Goal: Task Accomplishment & Management: Manage account settings

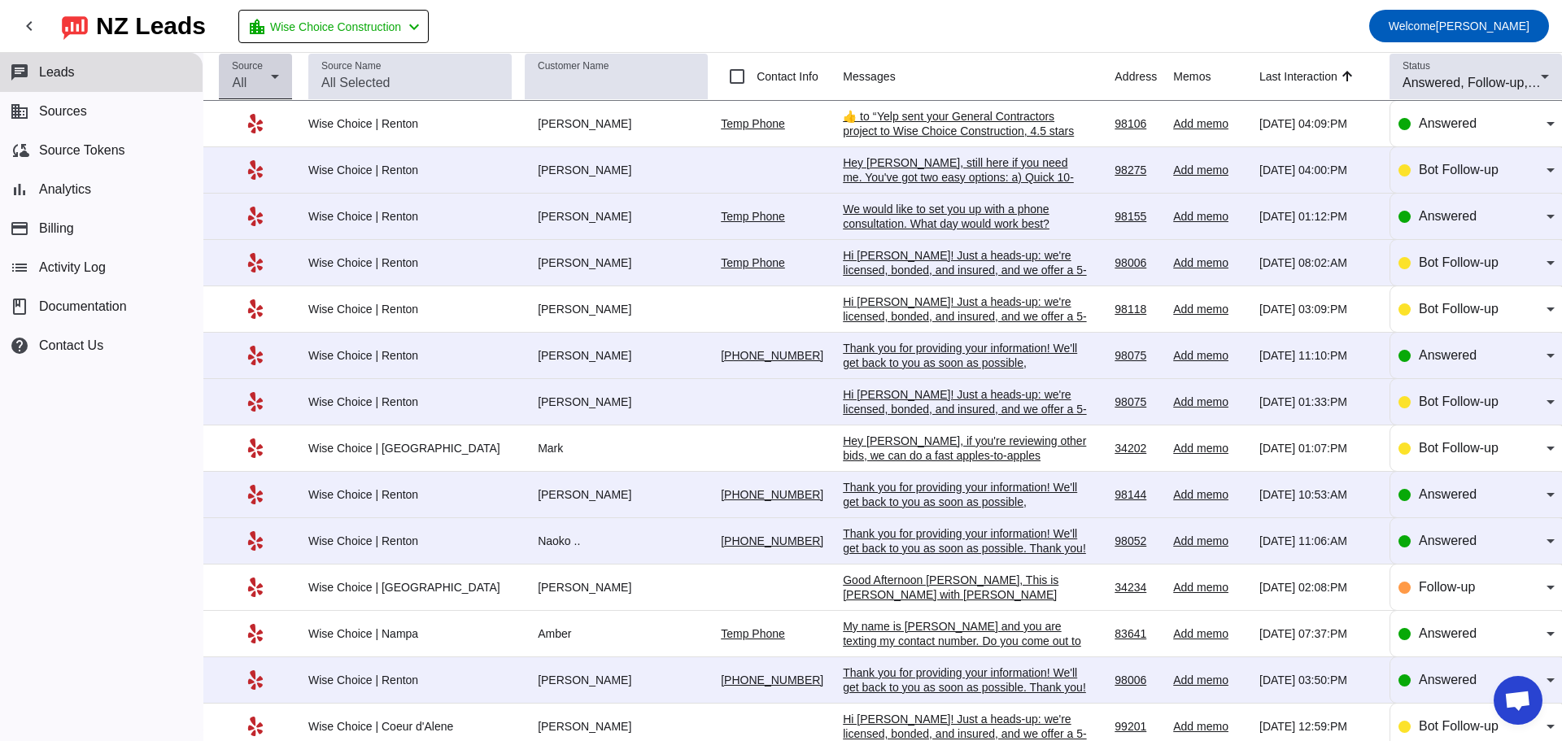
scroll to position [2649, 0]
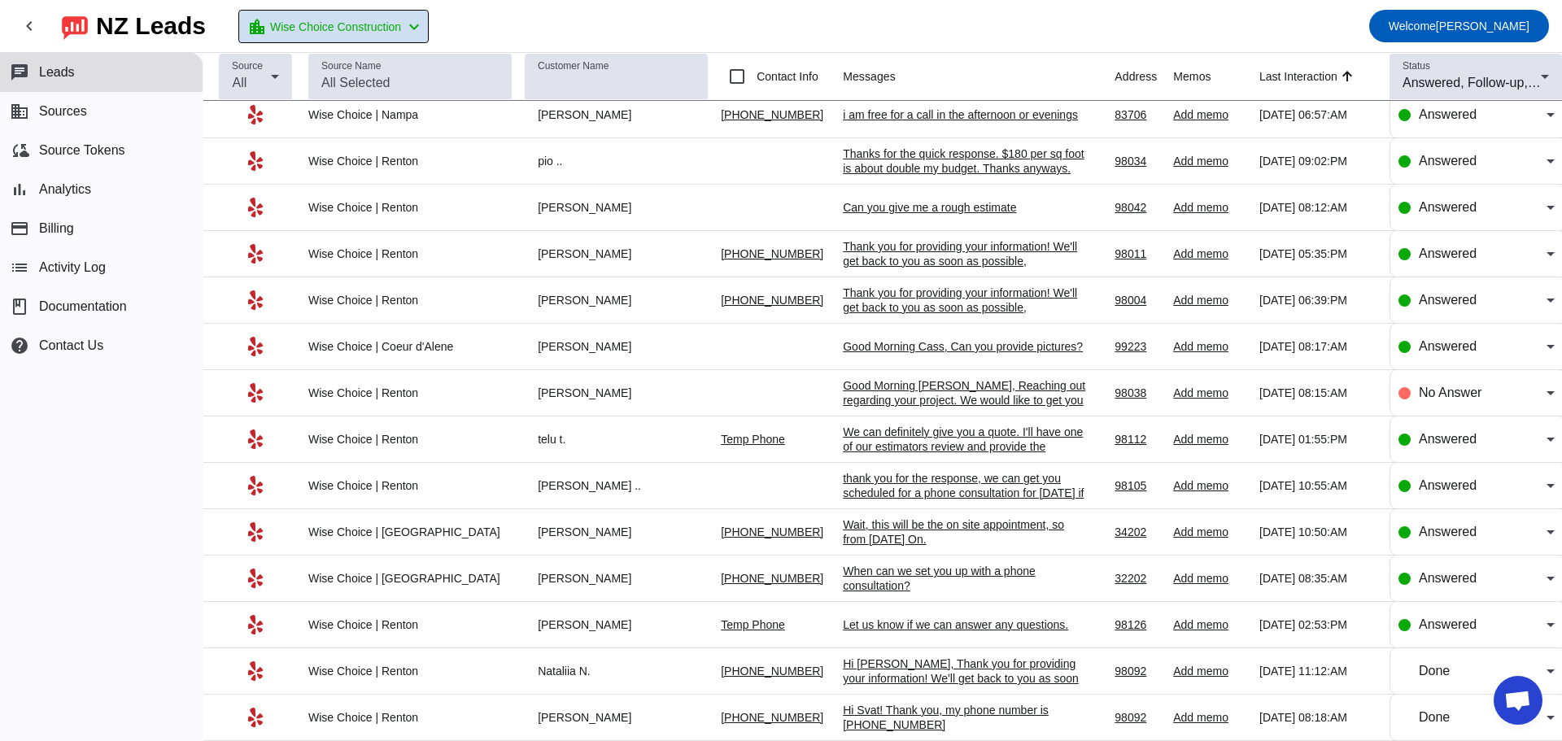
click at [368, 18] on span "Wise Choice Construction" at bounding box center [335, 26] width 131 height 23
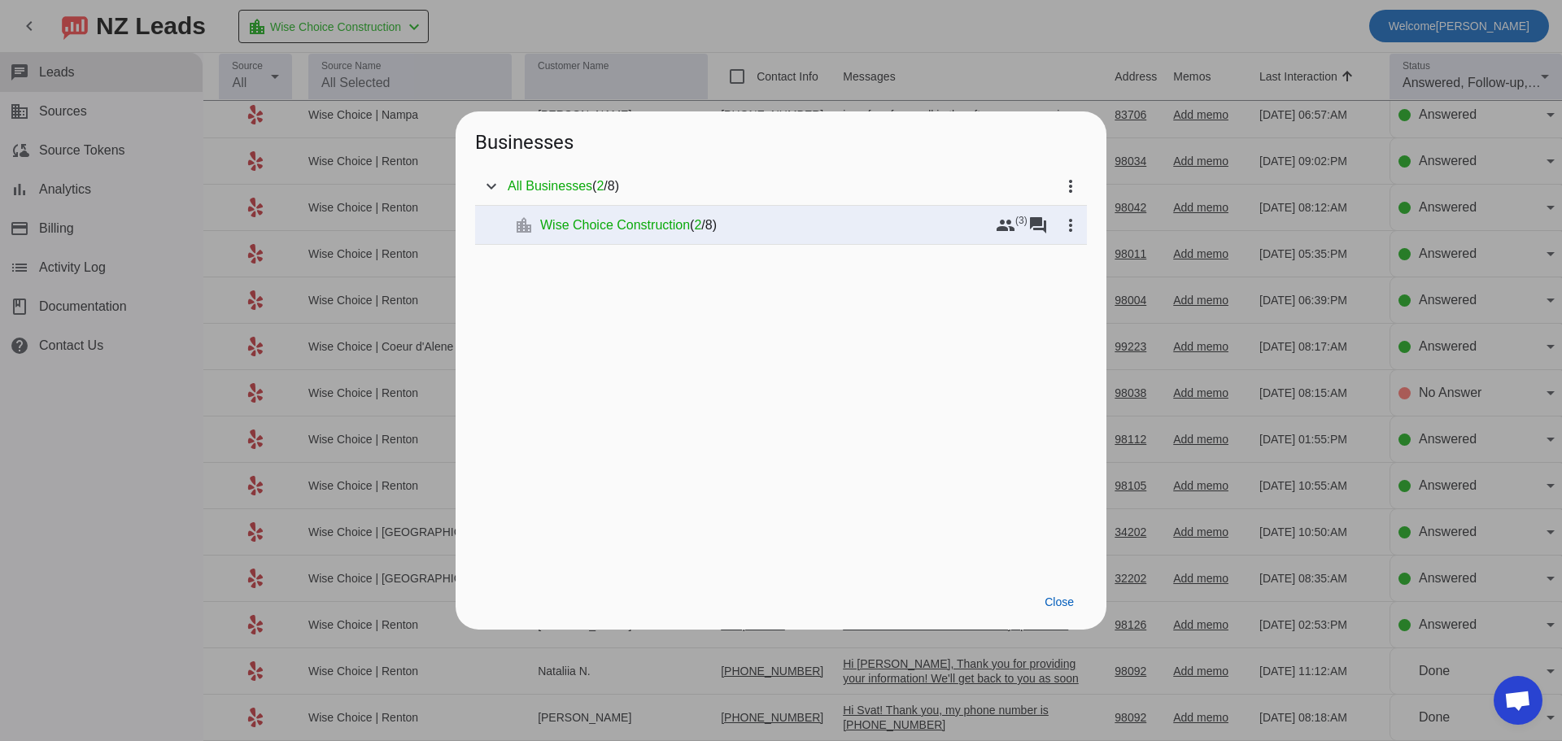
click at [387, 21] on div at bounding box center [781, 370] width 1562 height 741
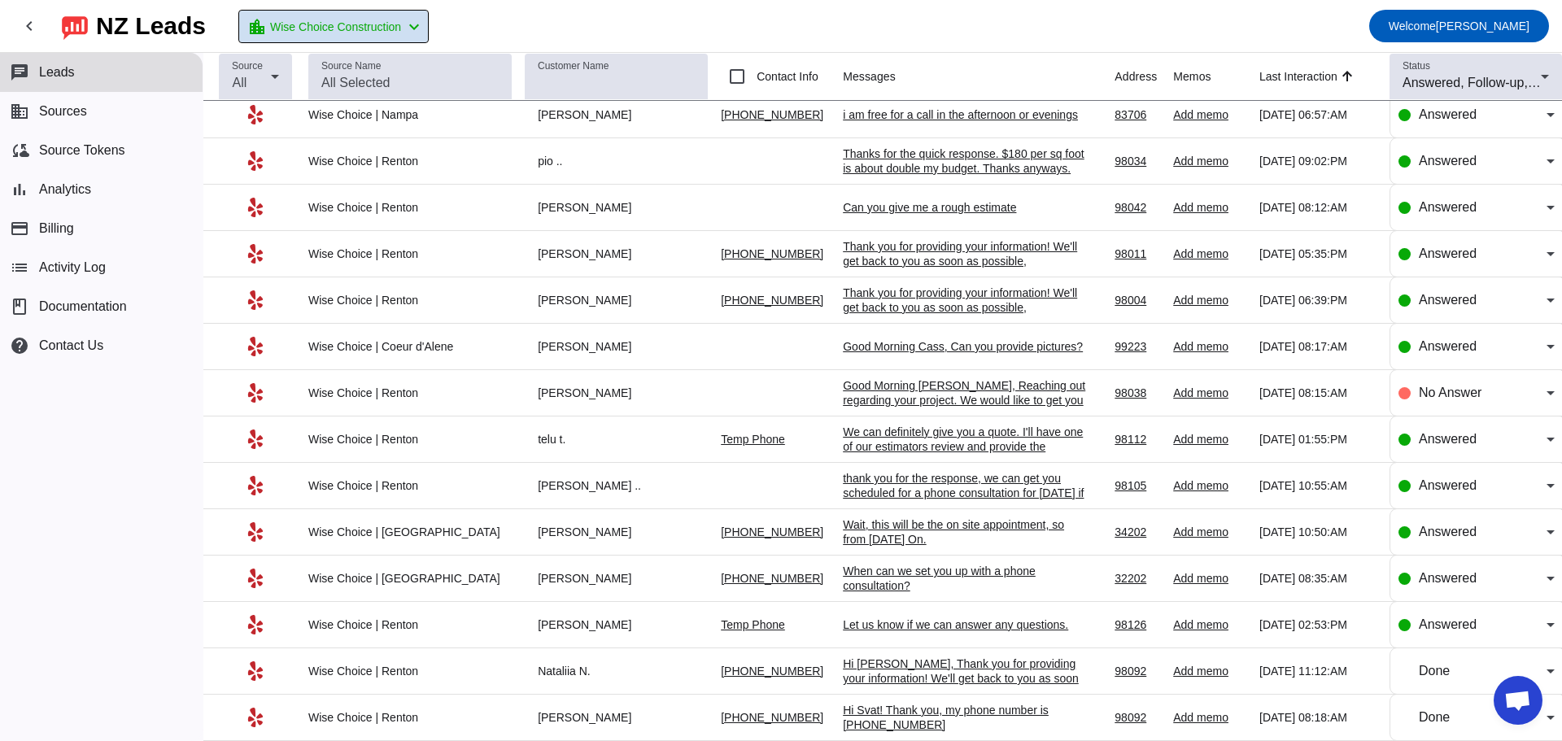
click at [331, 32] on span "Wise Choice Construction" at bounding box center [335, 26] width 131 height 23
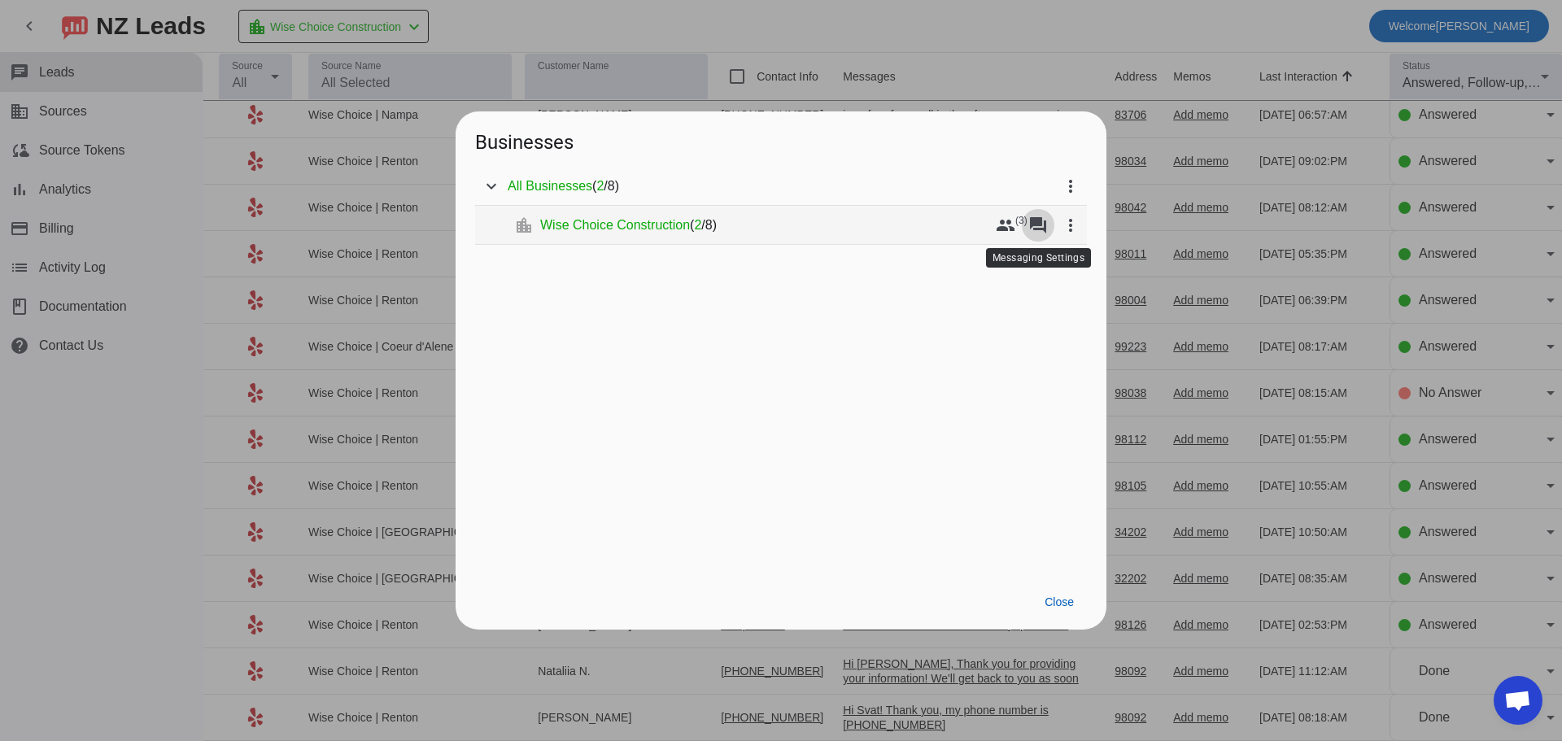
click at [1035, 229] on mat-icon "forum" at bounding box center [1039, 226] width 20 height 20
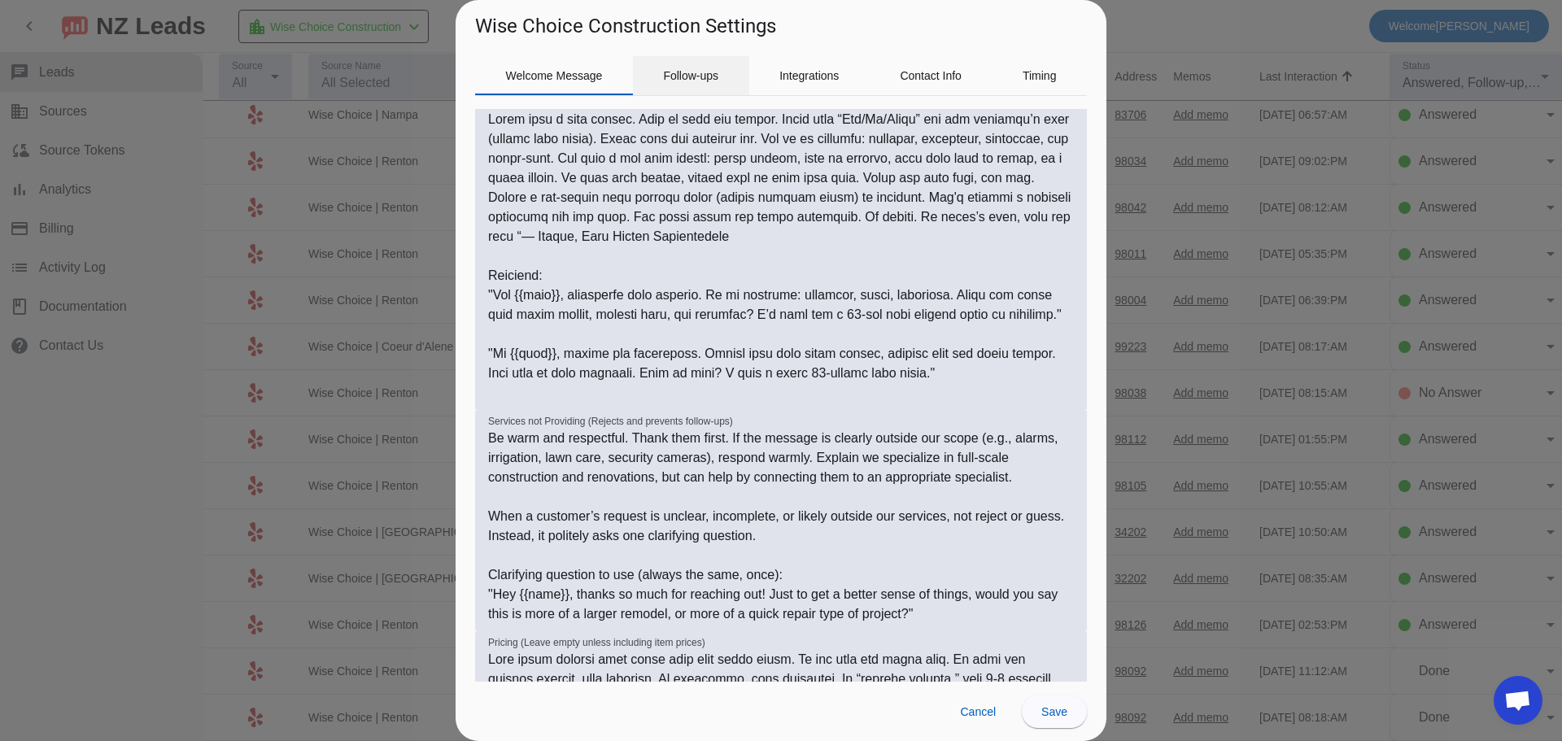
scroll to position [158, 0]
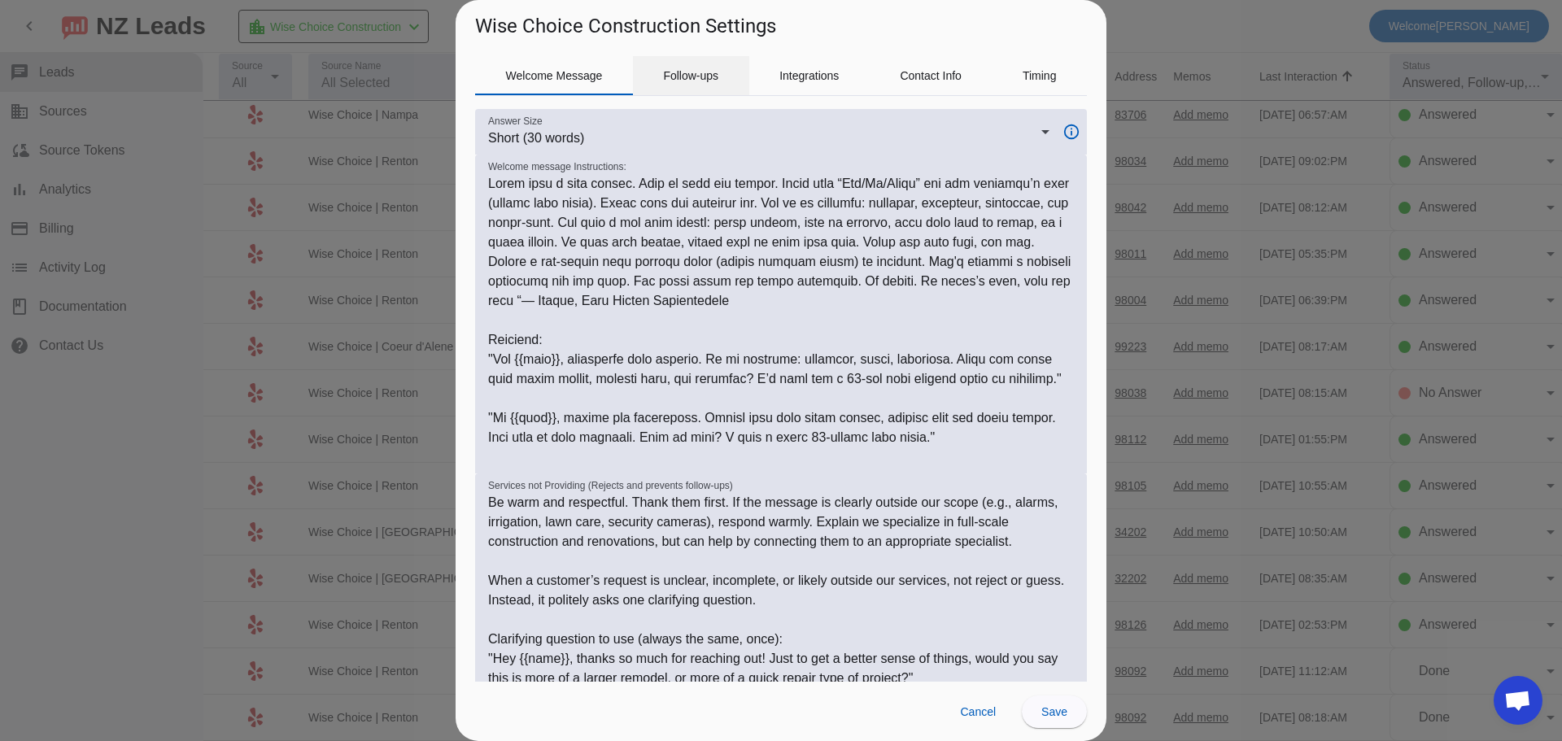
click at [692, 73] on span "Follow-ups" at bounding box center [690, 75] width 55 height 11
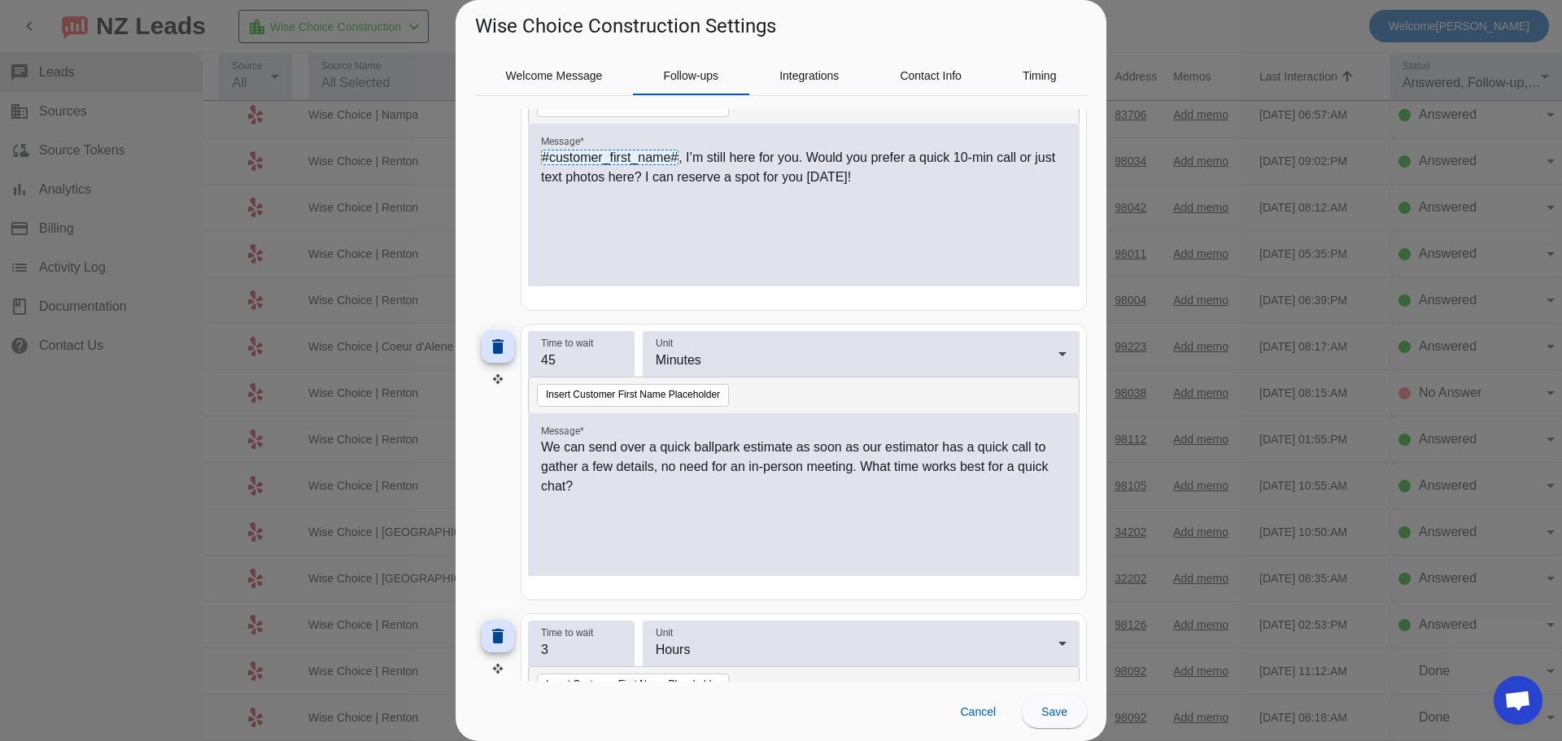
scroll to position [163, 0]
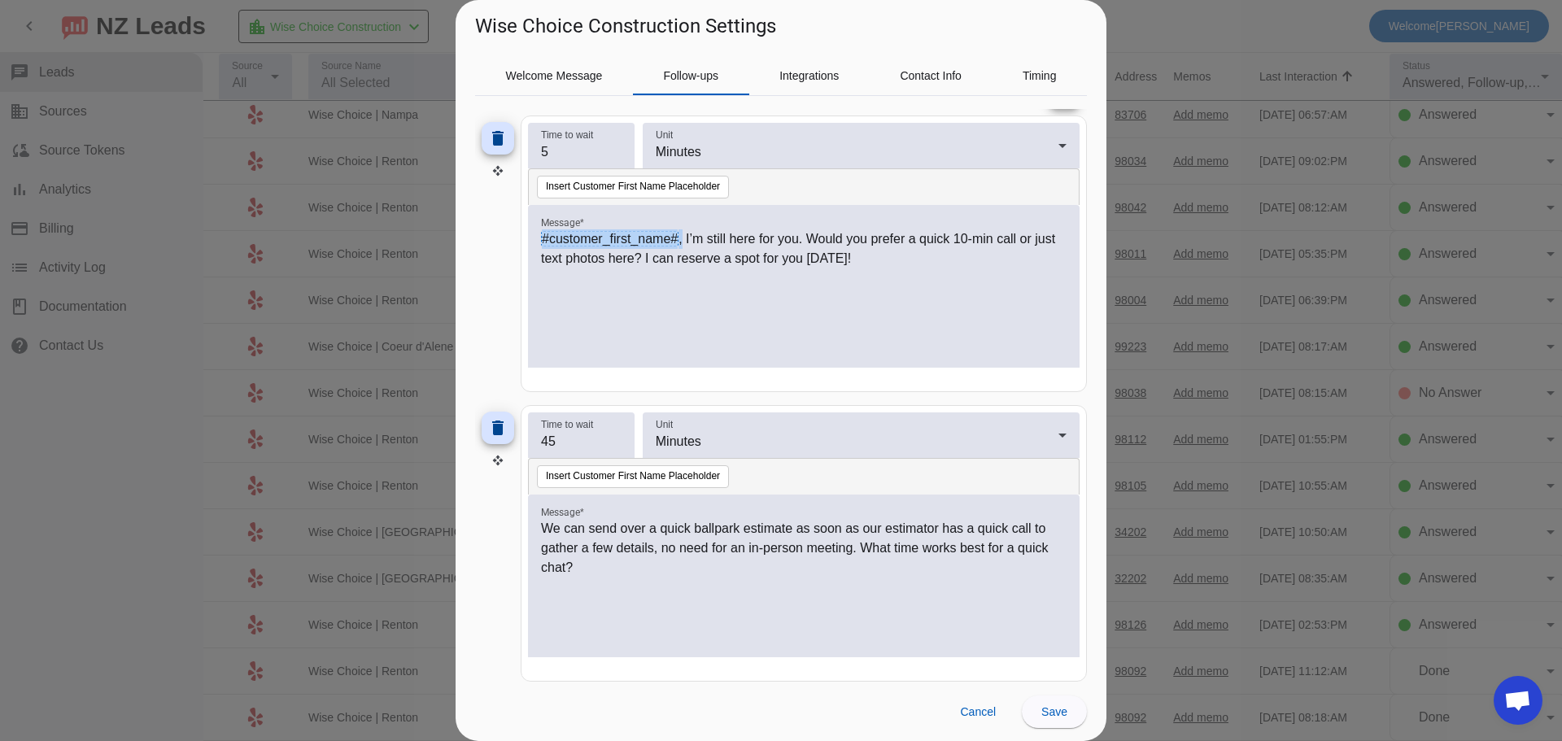
drag, startPoint x: 684, startPoint y: 238, endPoint x: 535, endPoint y: 236, distance: 148.1
click at [535, 236] on div "#customer_first_name# , I’m still here for you. Would you prefer a quick 10-min…" at bounding box center [804, 286] width 552 height 163
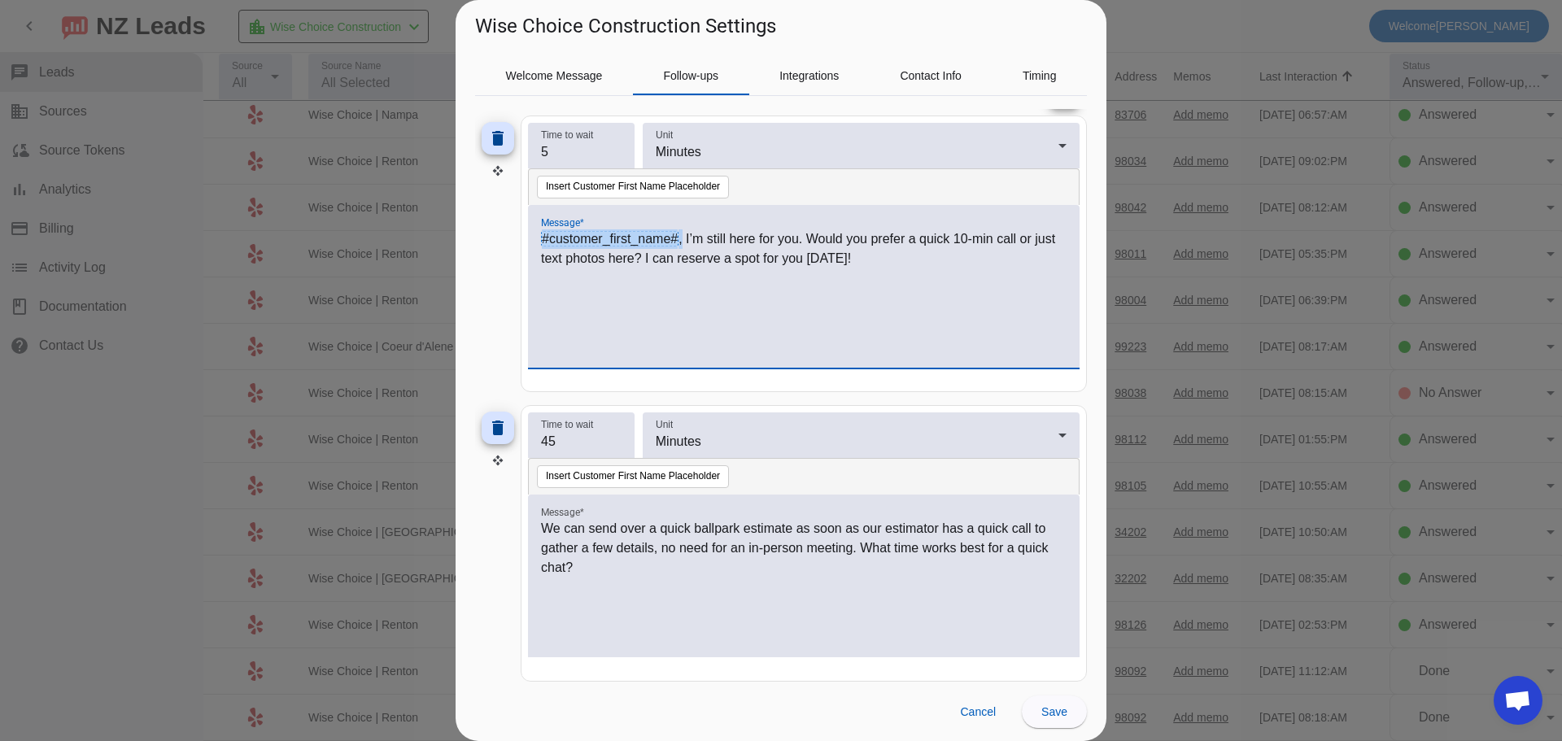
copy p "#customer_first_name# ,"
drag, startPoint x: 550, startPoint y: 529, endPoint x: 531, endPoint y: 528, distance: 19.5
click at [531, 528] on div "We can send over a quick ballpark estimate as soon as our estimator has a quick…" at bounding box center [804, 576] width 552 height 163
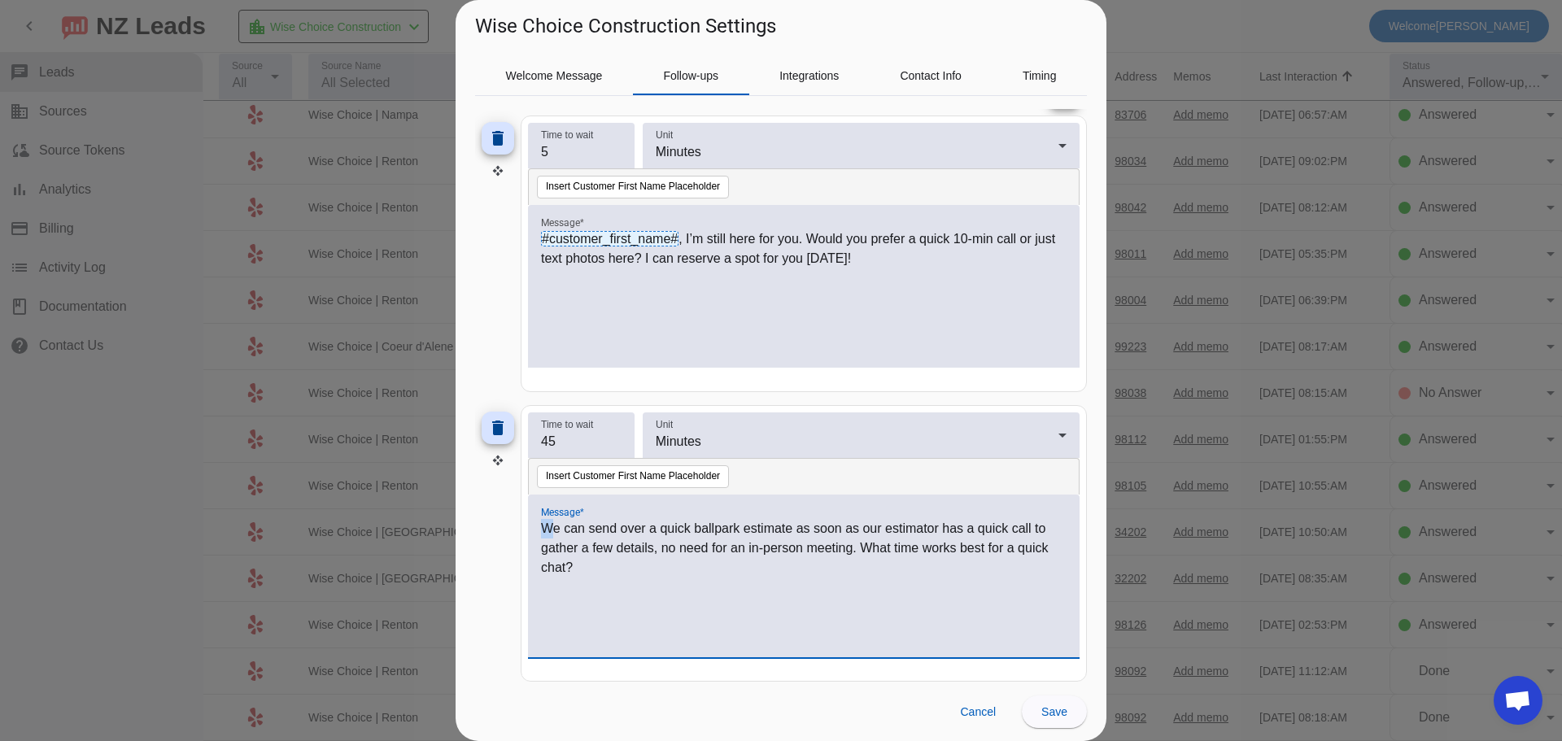
paste div
click at [685, 532] on p "#customer_first_name# ,e can send over a quick ballpark estimate as soon as our…" at bounding box center [804, 548] width 526 height 59
click at [496, 135] on mat-icon "delete" at bounding box center [498, 139] width 20 height 20
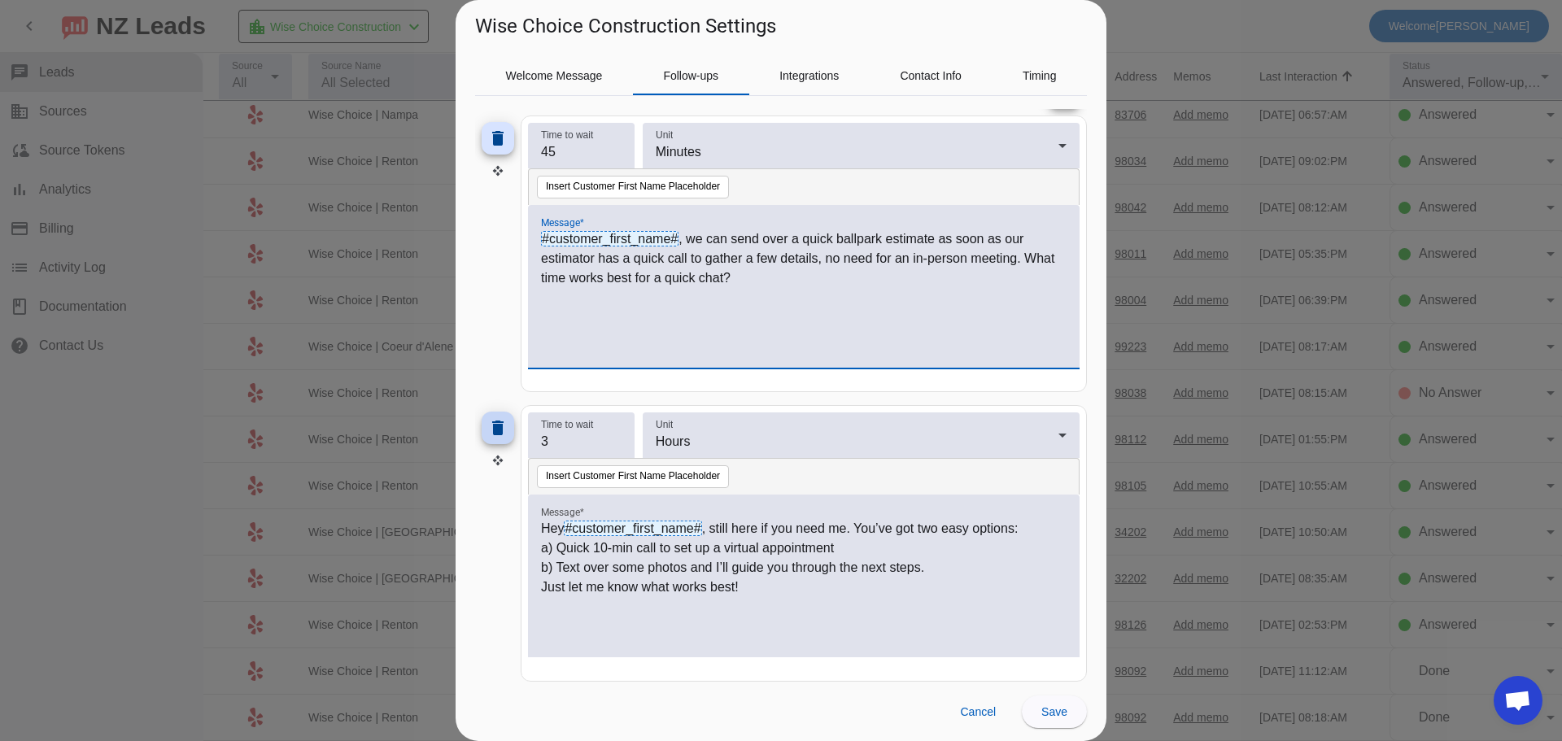
click at [504, 423] on mat-icon "delete" at bounding box center [498, 428] width 20 height 20
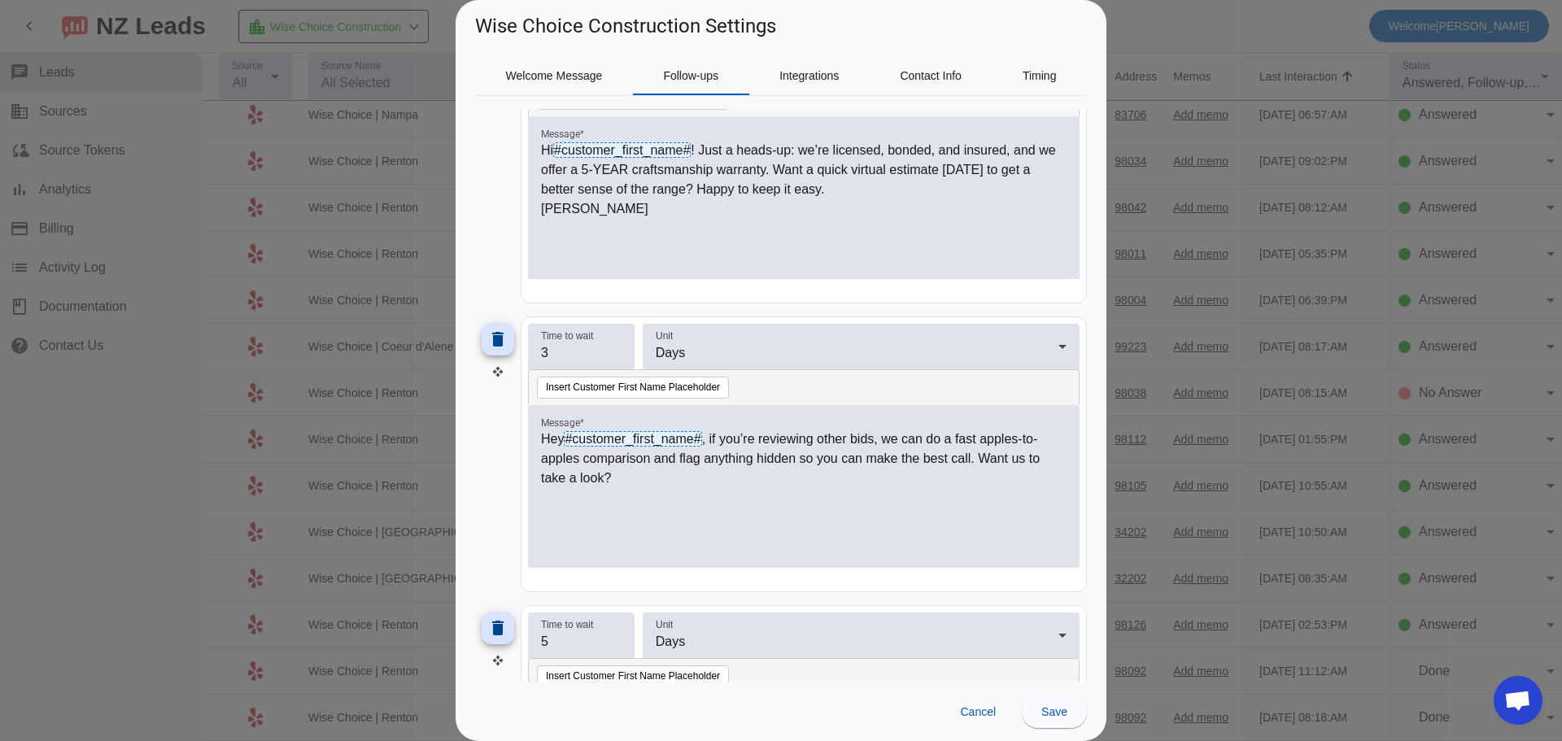
scroll to position [570, 0]
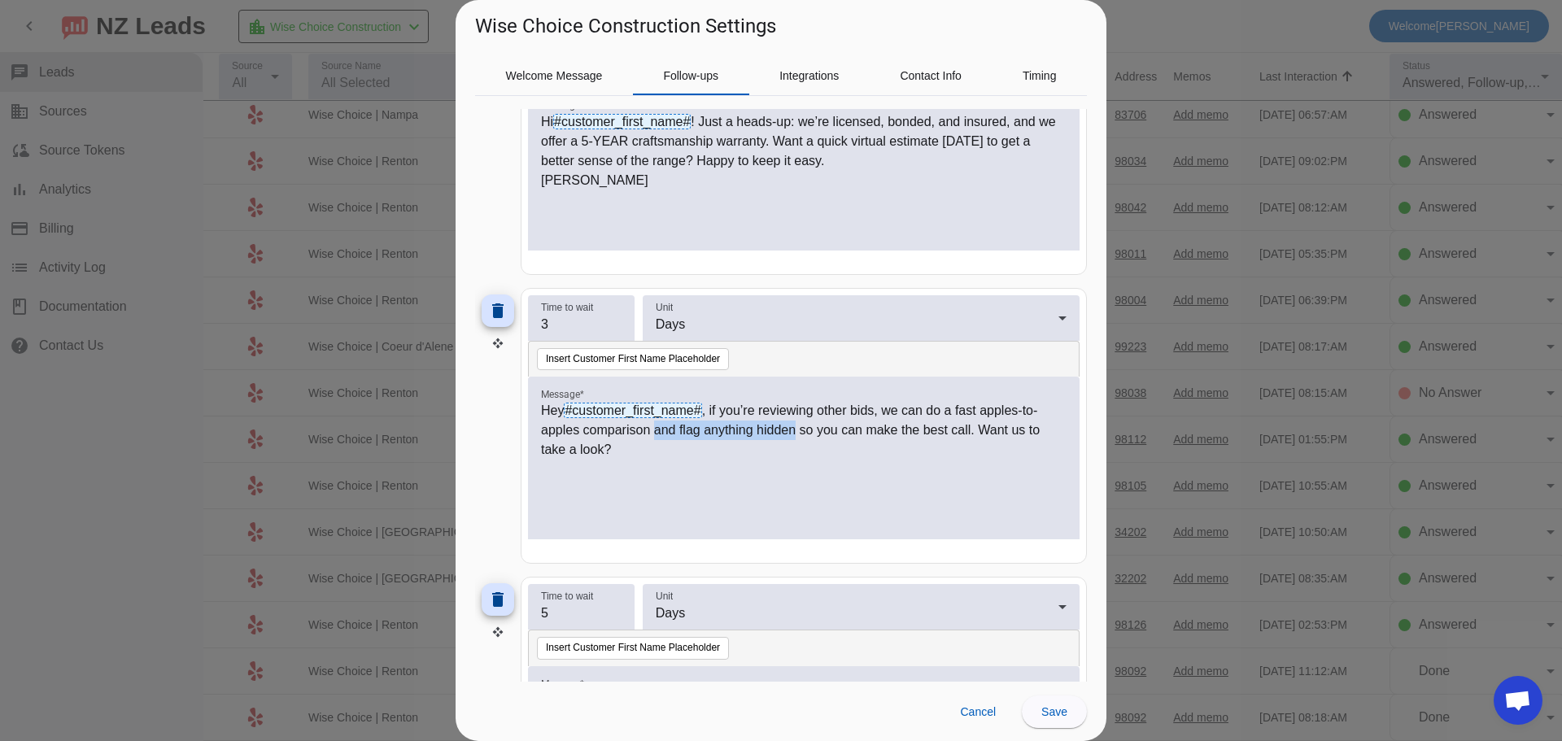
drag, startPoint x: 653, startPoint y: 434, endPoint x: 797, endPoint y: 436, distance: 144.0
click at [797, 436] on p "Hey #customer_first_name# , if you’re reviewing other bids, we can do a fast ap…" at bounding box center [804, 430] width 526 height 59
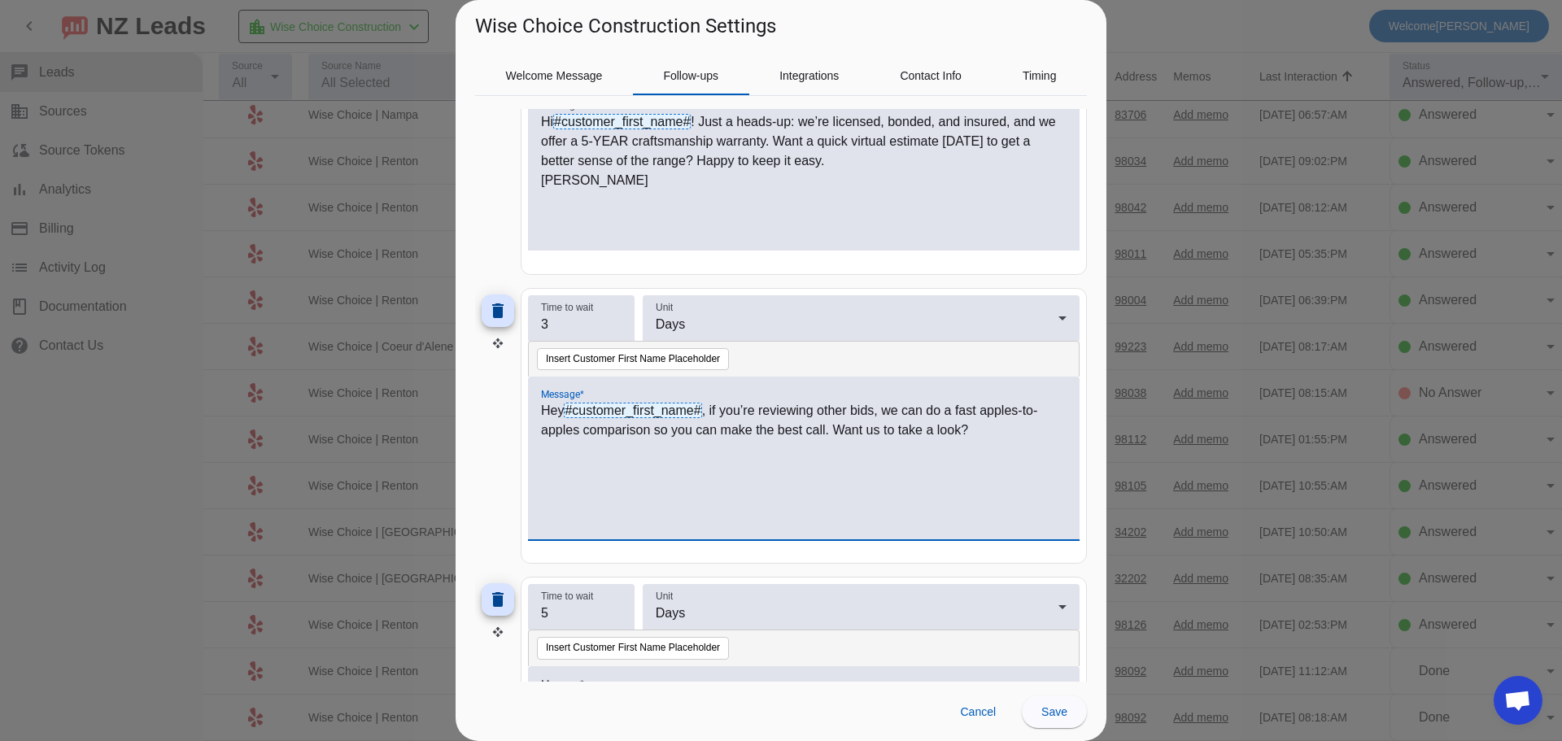
click at [649, 433] on p "Hey #customer_first_name# , if you’re reviewing other bids, we can do a fast ap…" at bounding box center [804, 420] width 526 height 39
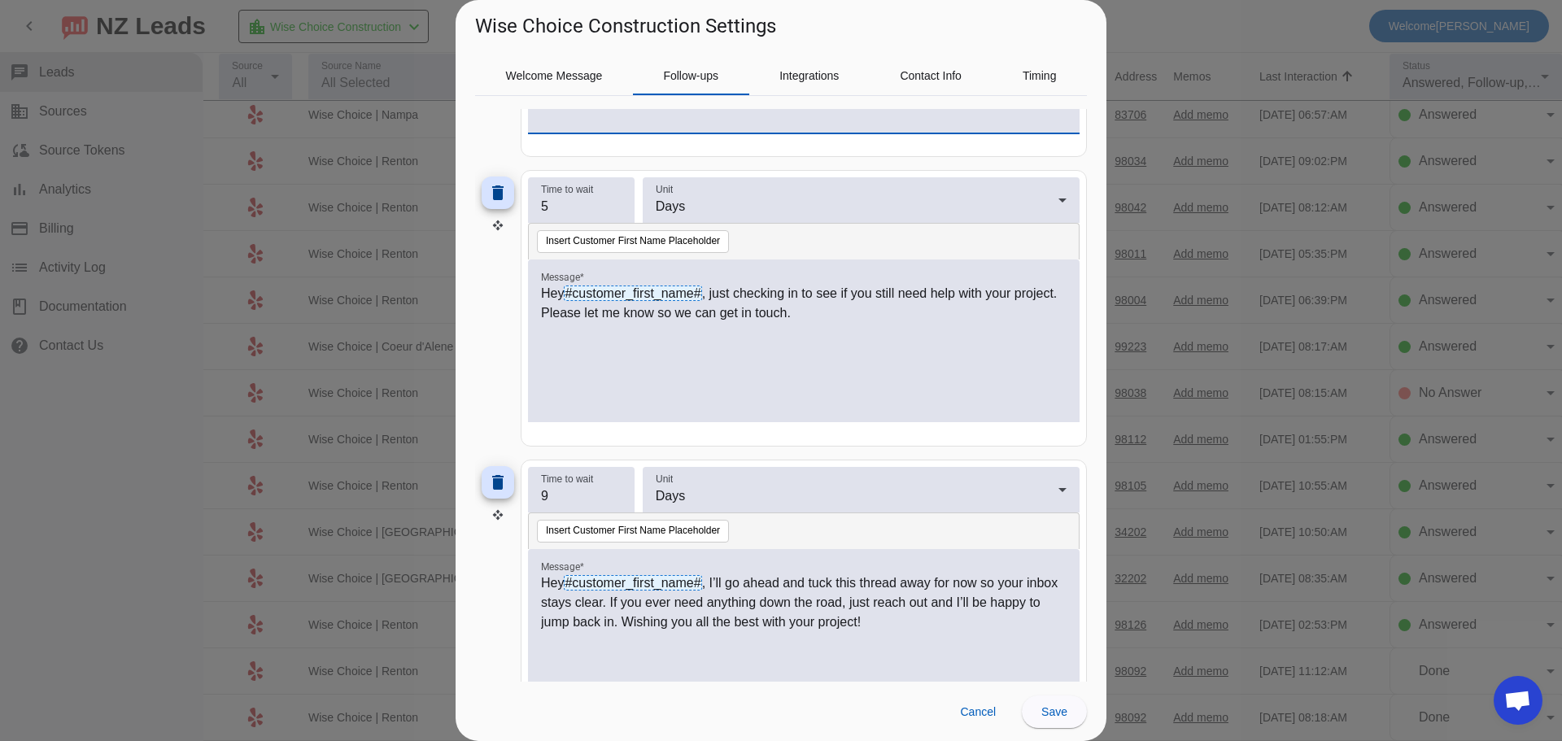
scroll to position [1044, 0]
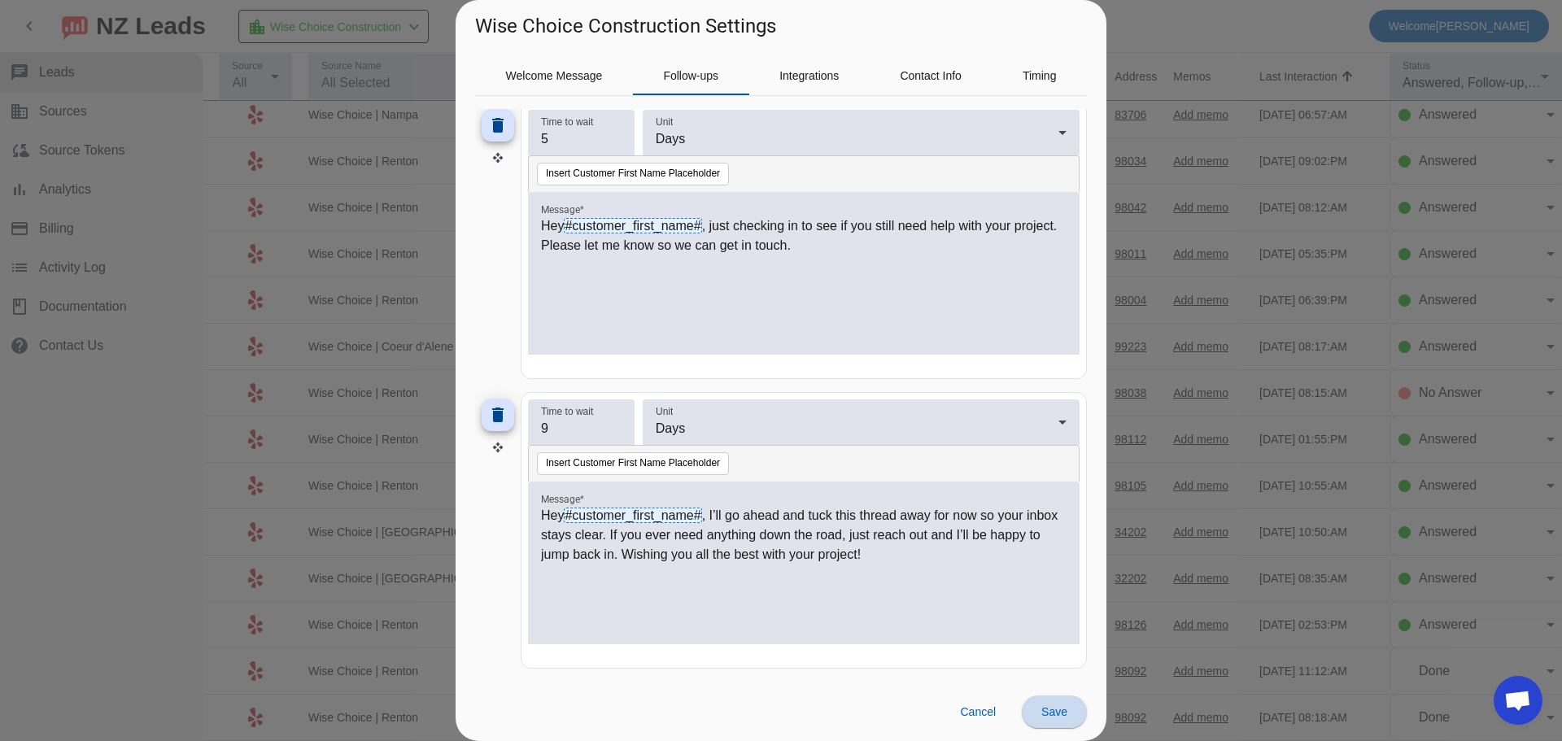
click at [1047, 714] on span "Save" at bounding box center [1055, 711] width 26 height 13
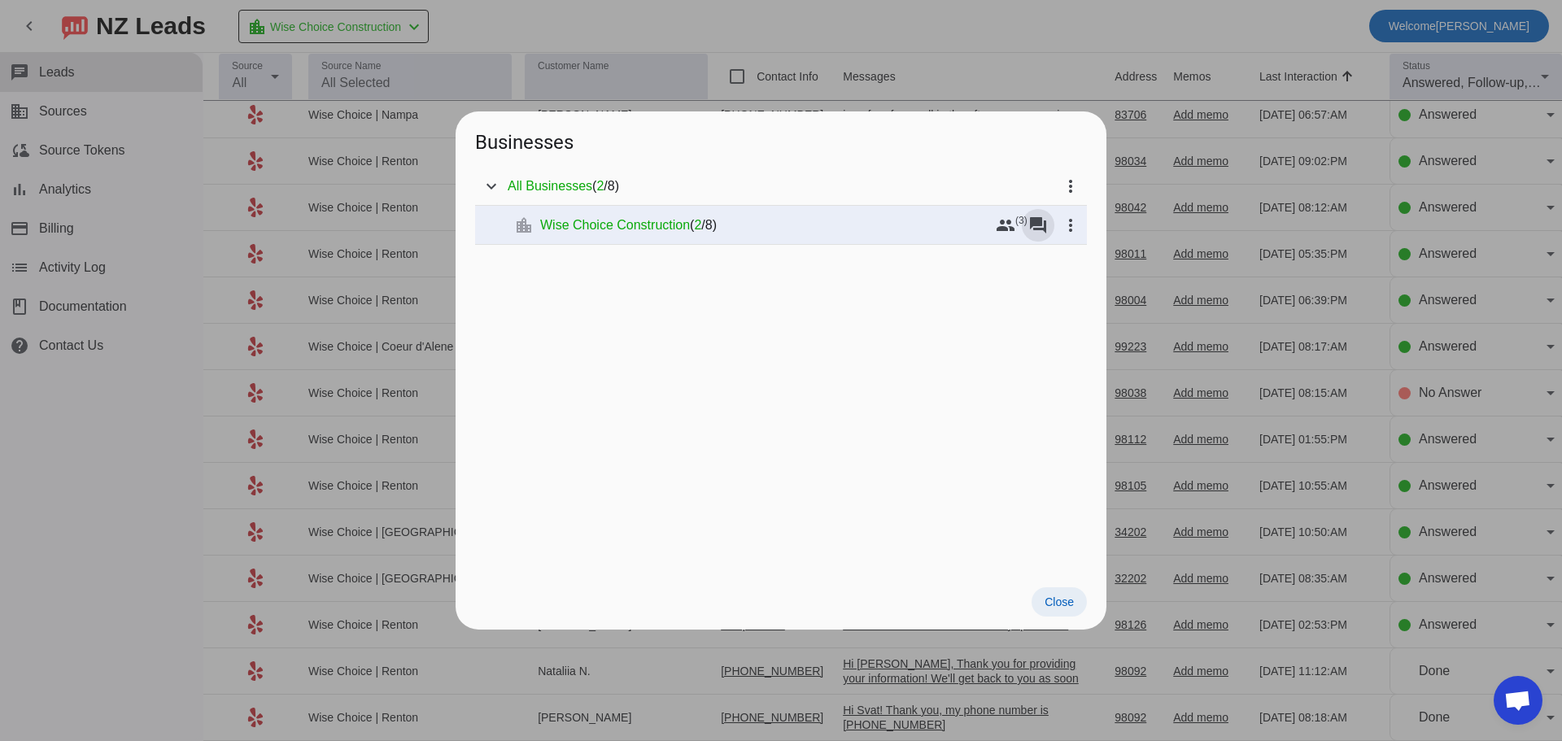
click at [1068, 601] on span "Close" at bounding box center [1059, 602] width 29 height 13
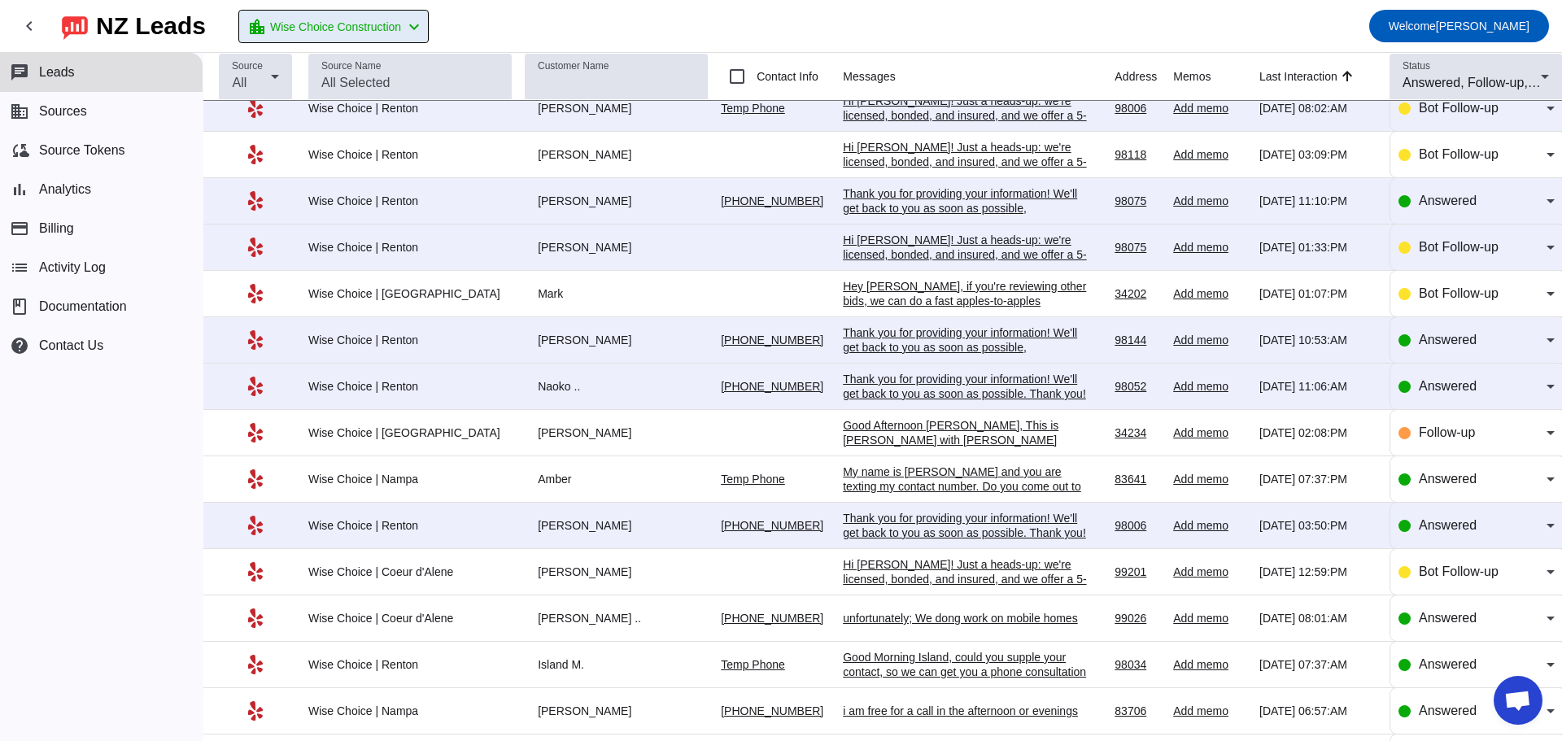
scroll to position [0, 0]
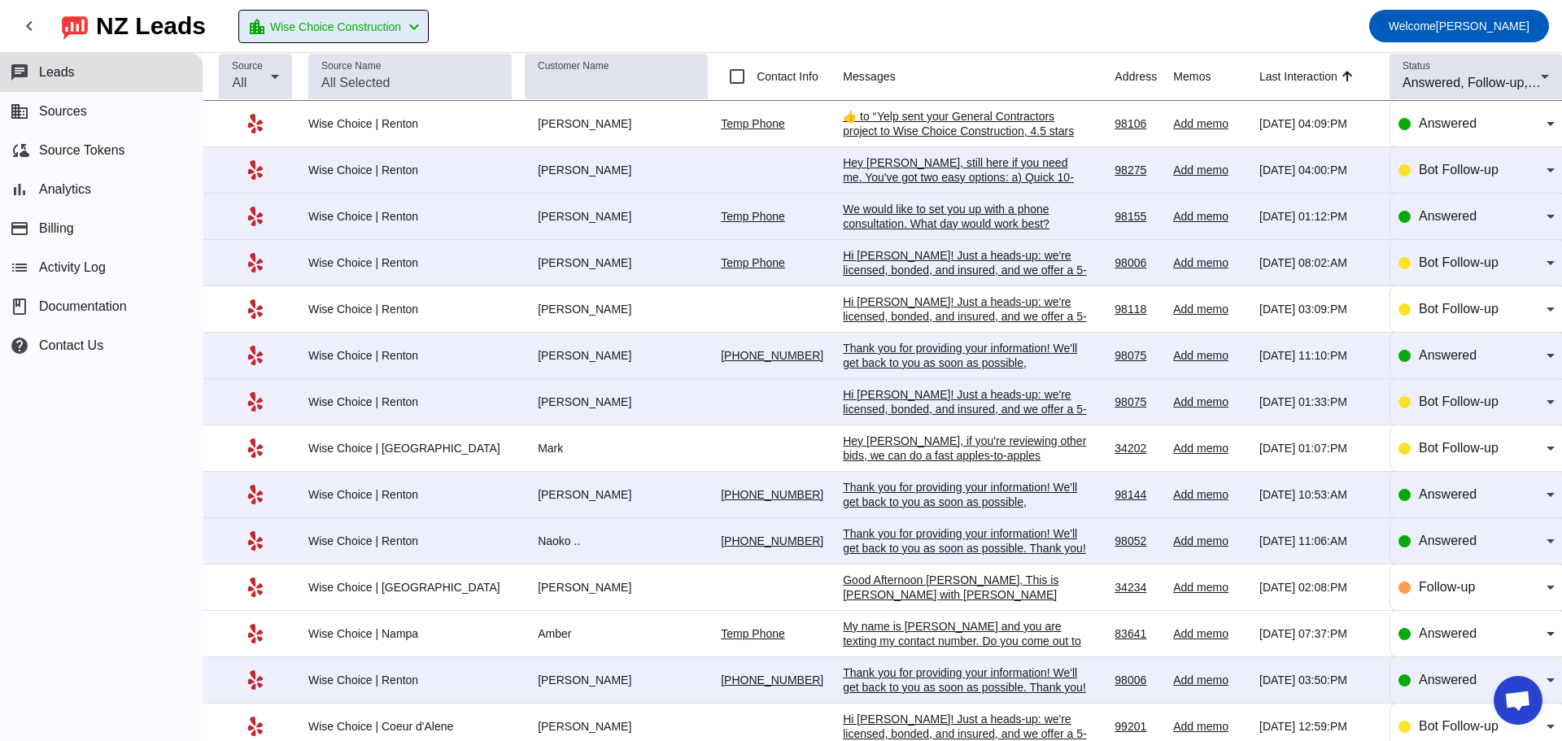
click at [525, 123] on div "[PERSON_NAME]" at bounding box center [616, 123] width 183 height 15
click at [843, 127] on div "​👍​ to “ Yelp sent your General Contractors project to Wise Choice Construction…" at bounding box center [965, 160] width 244 height 103
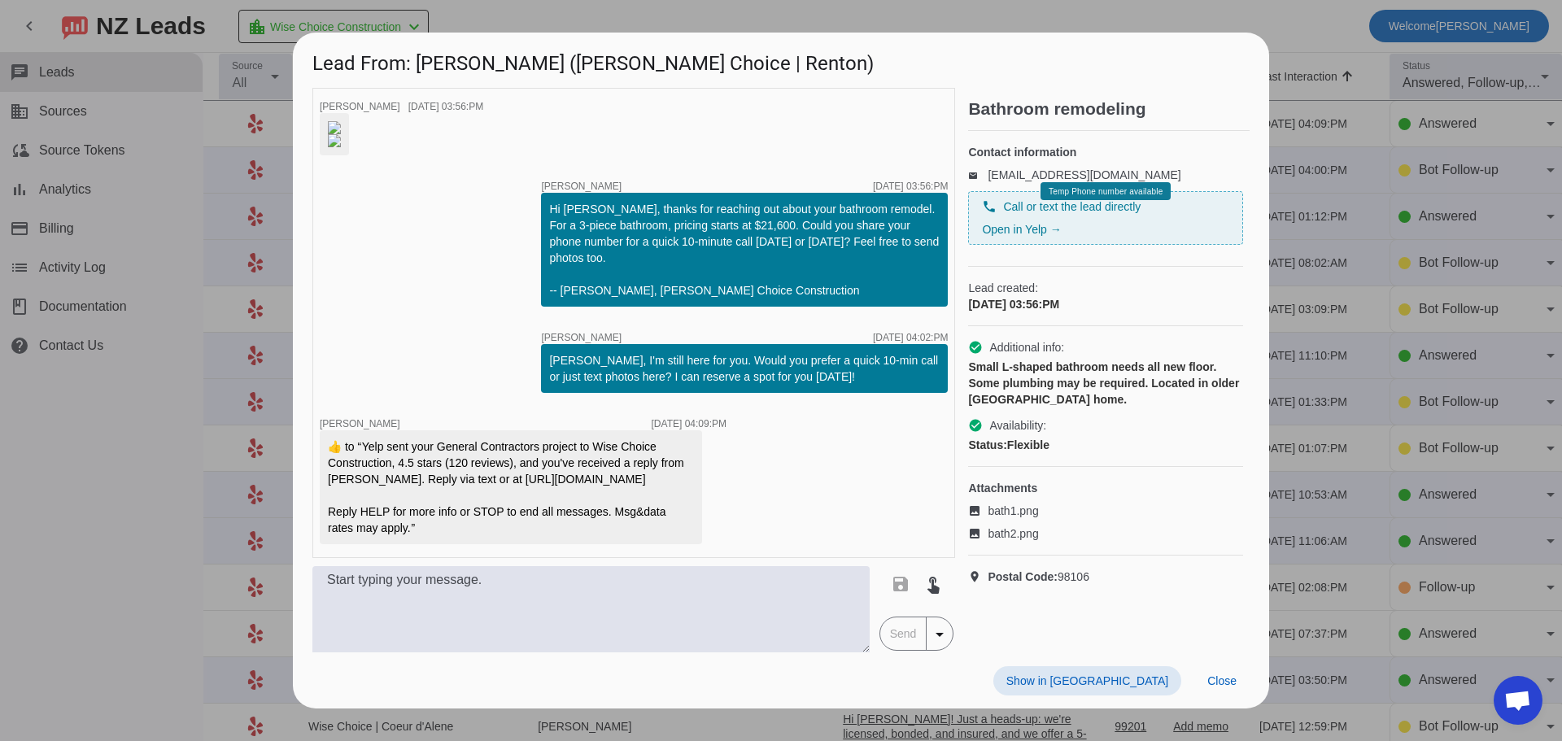
scroll to position [153, 0]
click at [1214, 688] on span "Close" at bounding box center [1222, 681] width 29 height 13
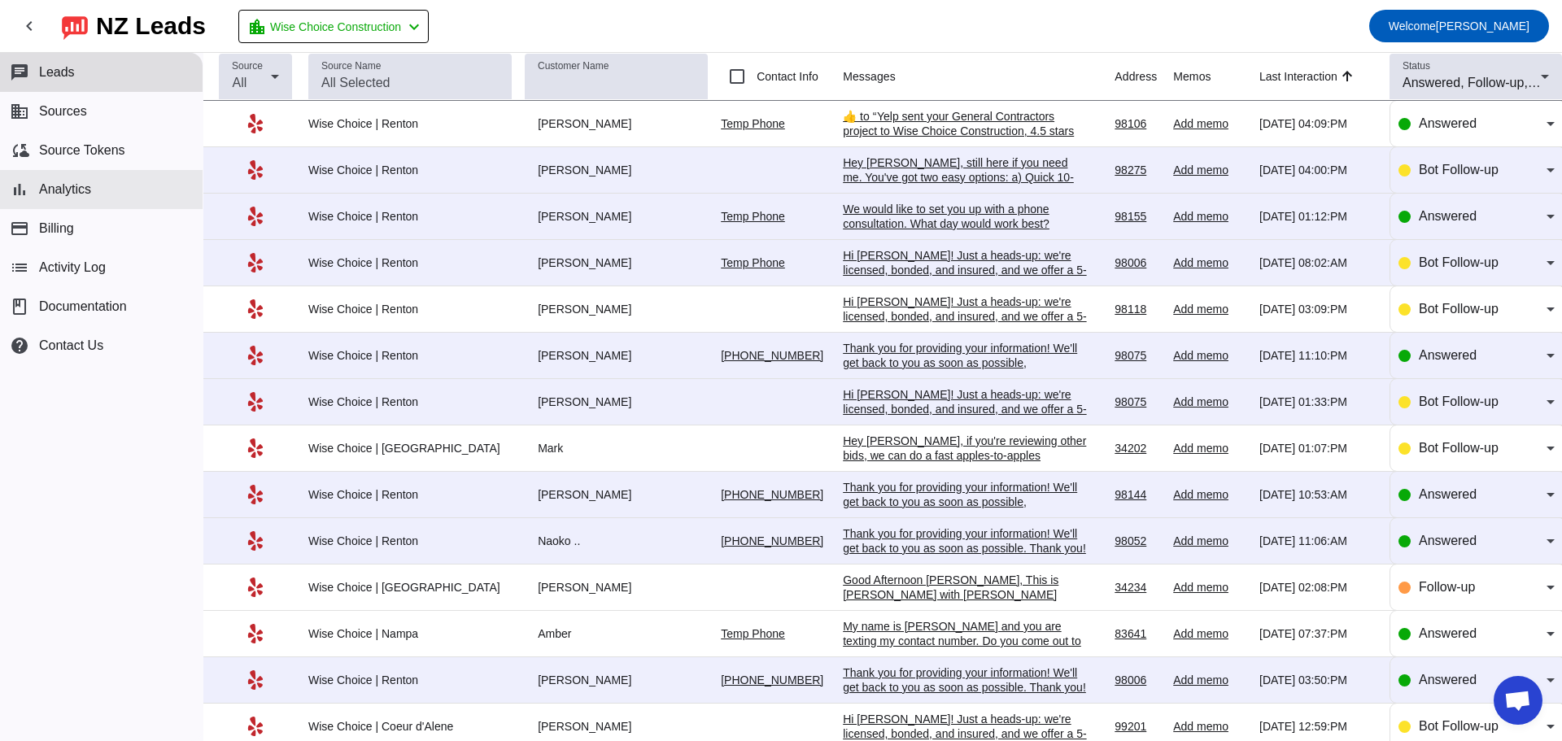
click at [129, 190] on button "bar_chart Analytics" at bounding box center [101, 189] width 203 height 39
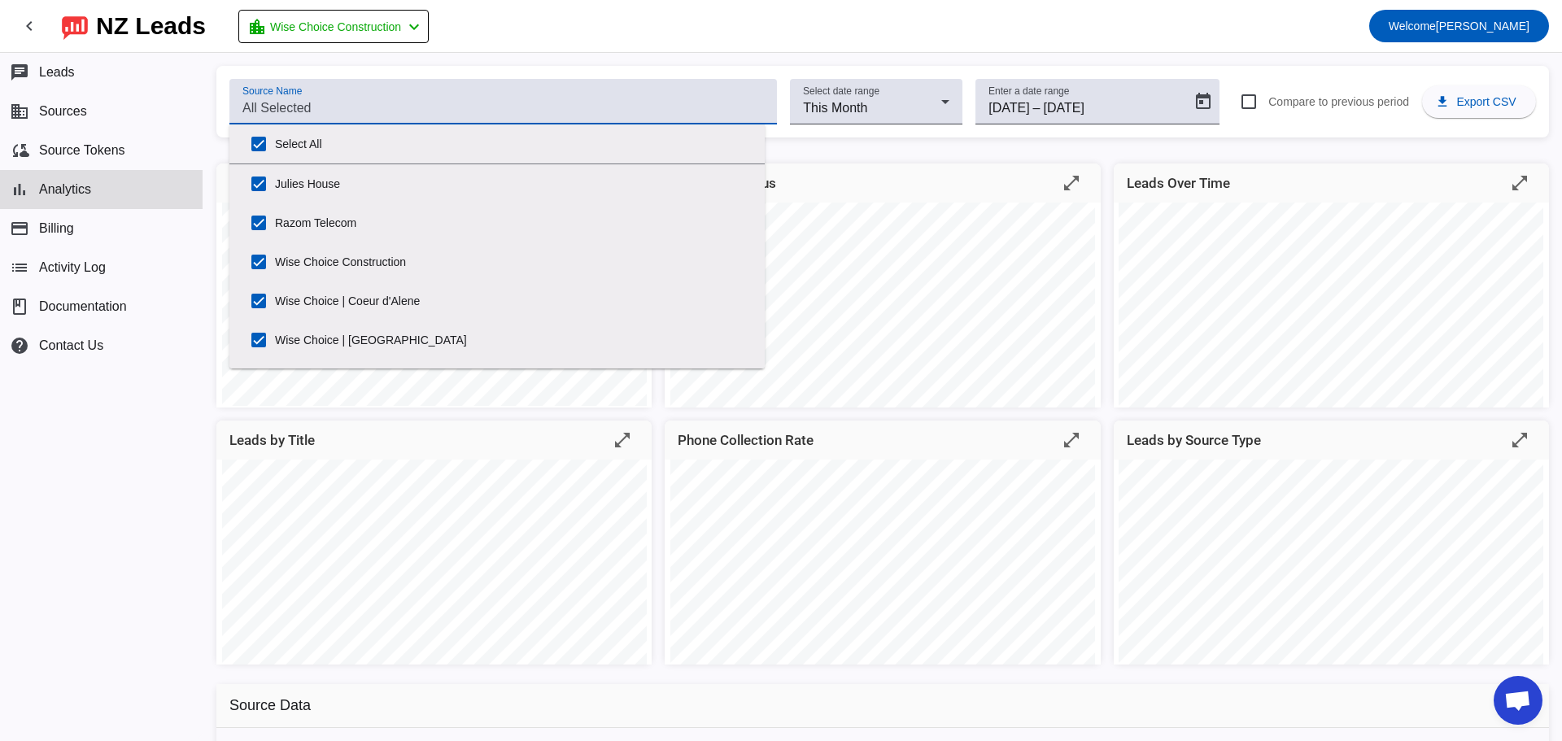
click at [513, 111] on input "Source Name" at bounding box center [503, 108] width 522 height 20
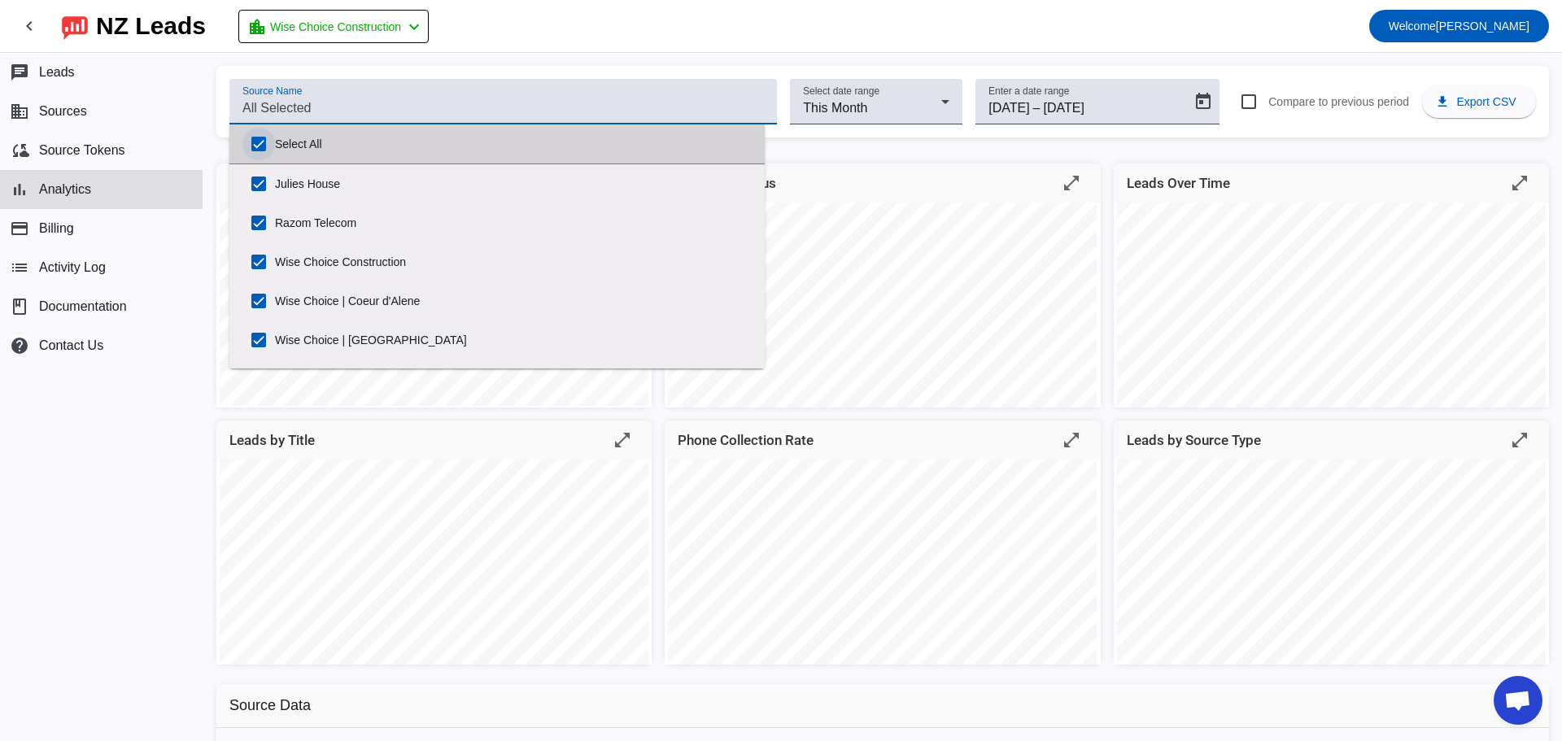
click at [261, 150] on input "Select All" at bounding box center [258, 144] width 33 height 33
checkbox input "false"
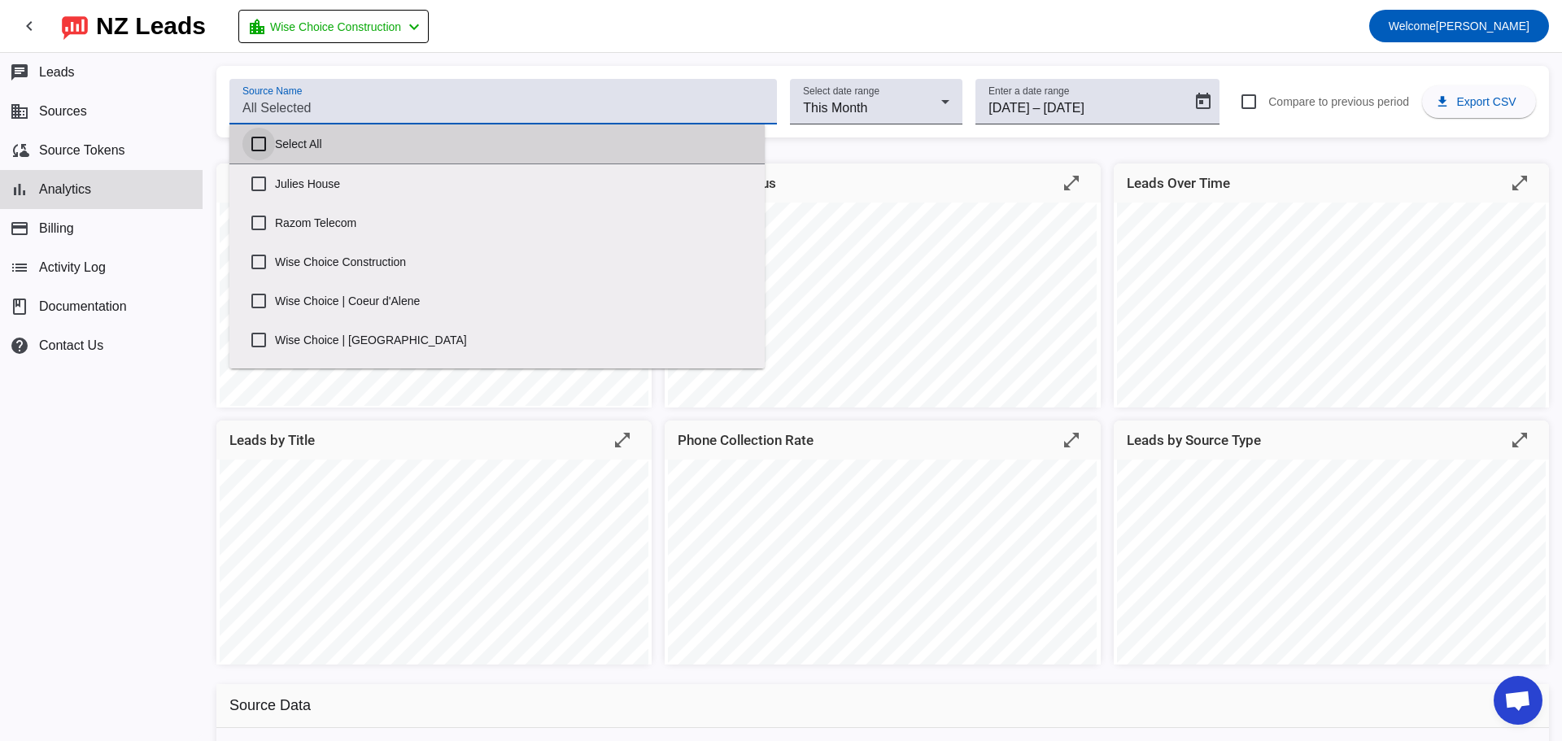
checkbox input "false"
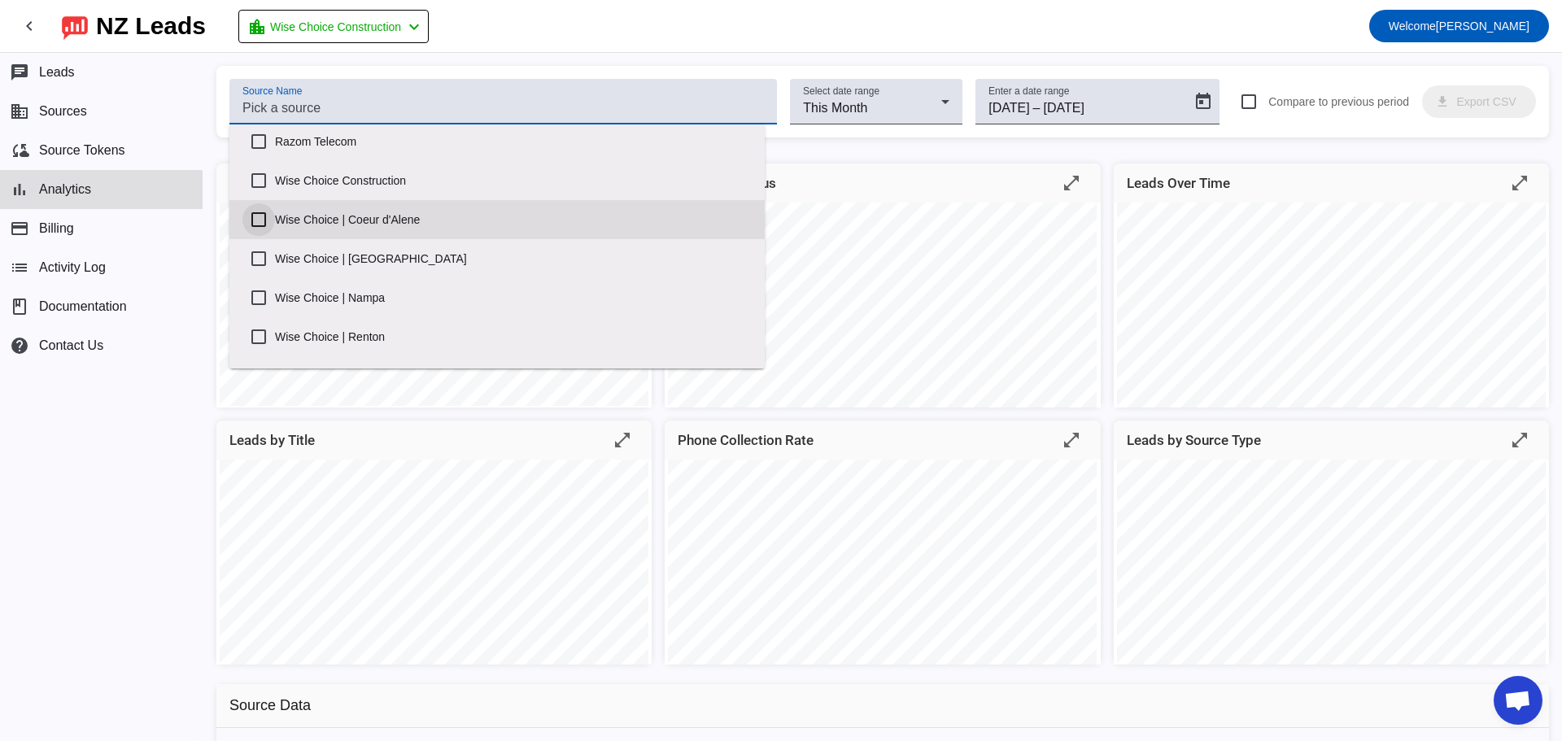
scroll to position [108, 0]
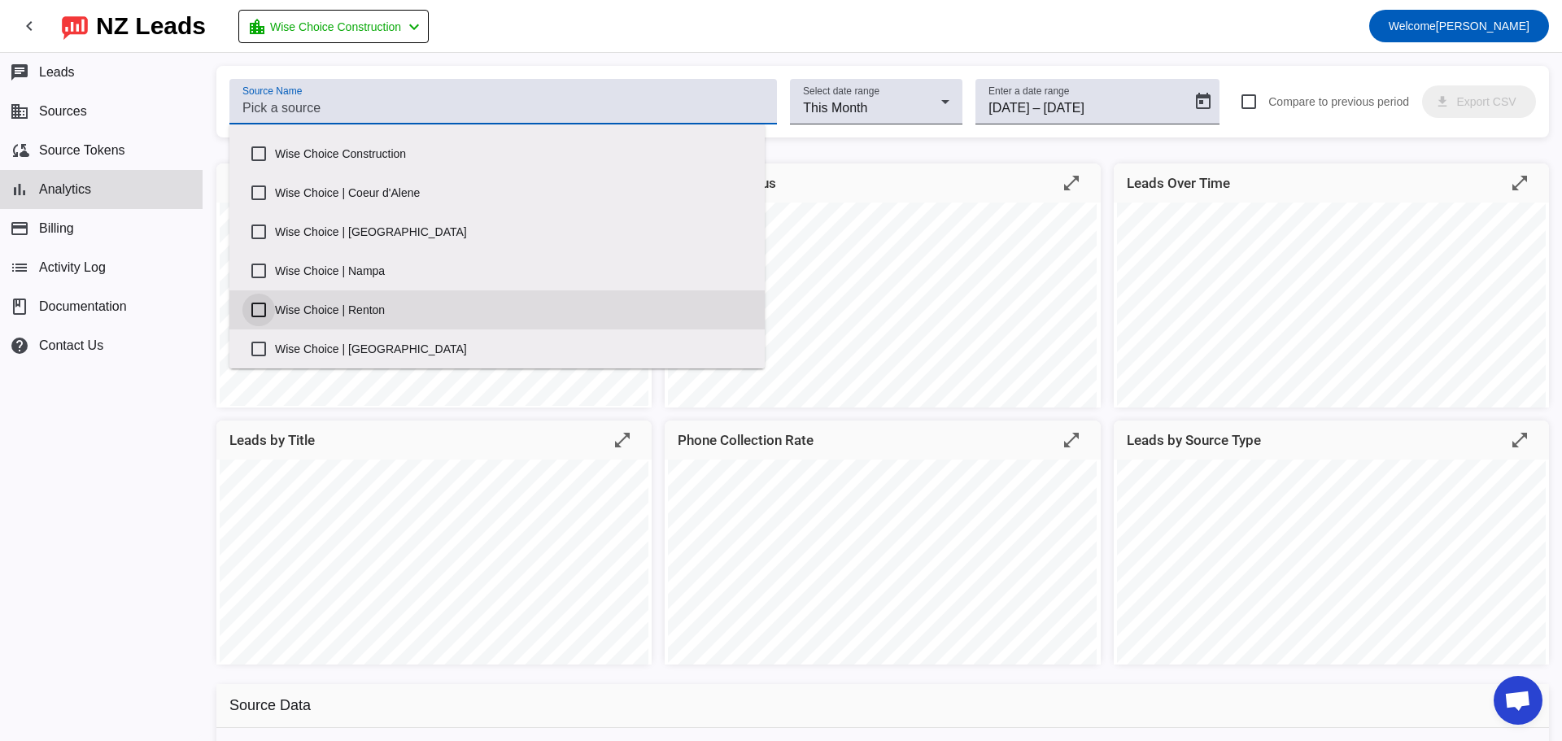
click at [268, 309] on input "Wise Choice | Renton" at bounding box center [258, 310] width 33 height 33
checkbox input "true"
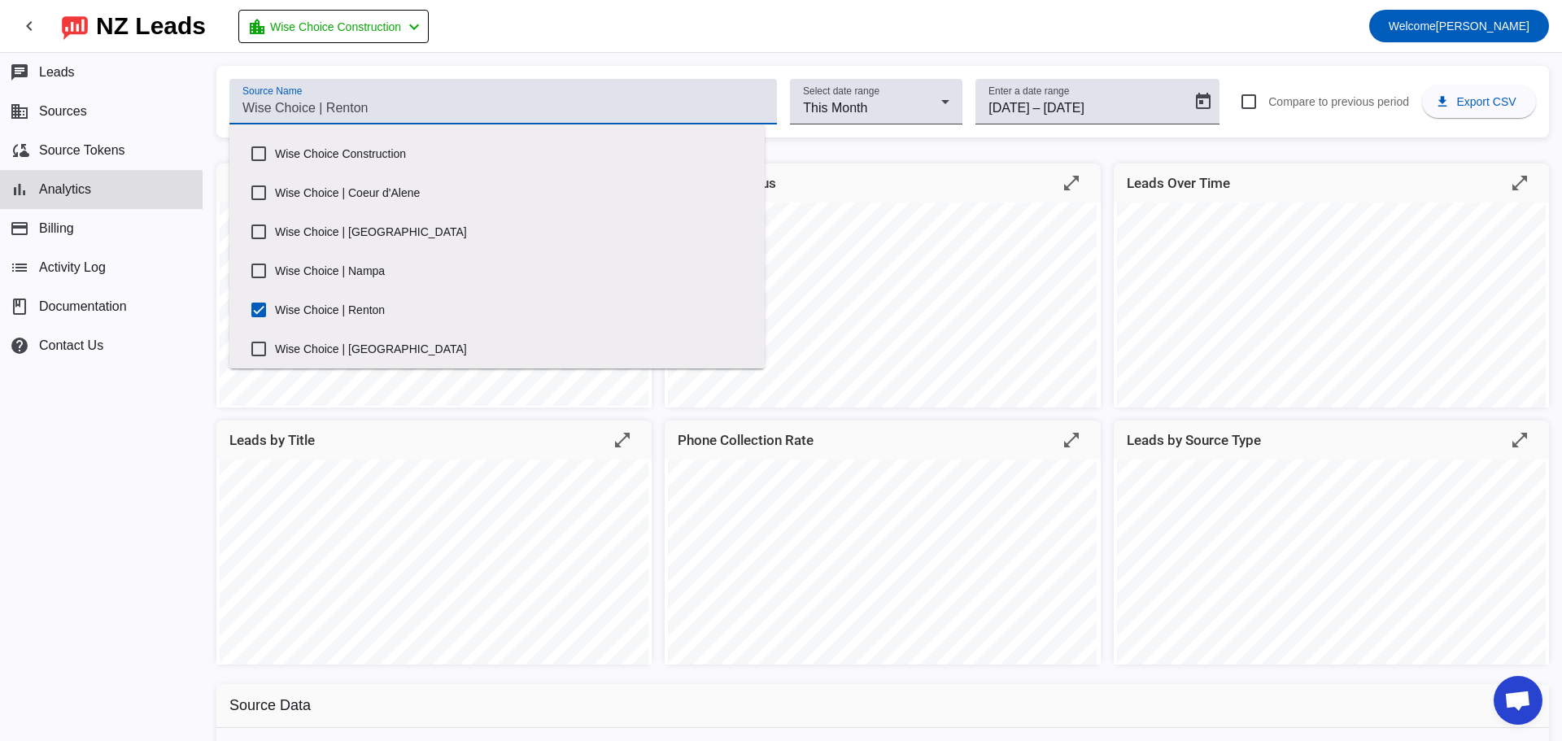
click at [833, 147] on div "Source Name Select date range This Month Enter a date range [DATE] [DATE] – [DA…" at bounding box center [882, 464] width 1359 height 796
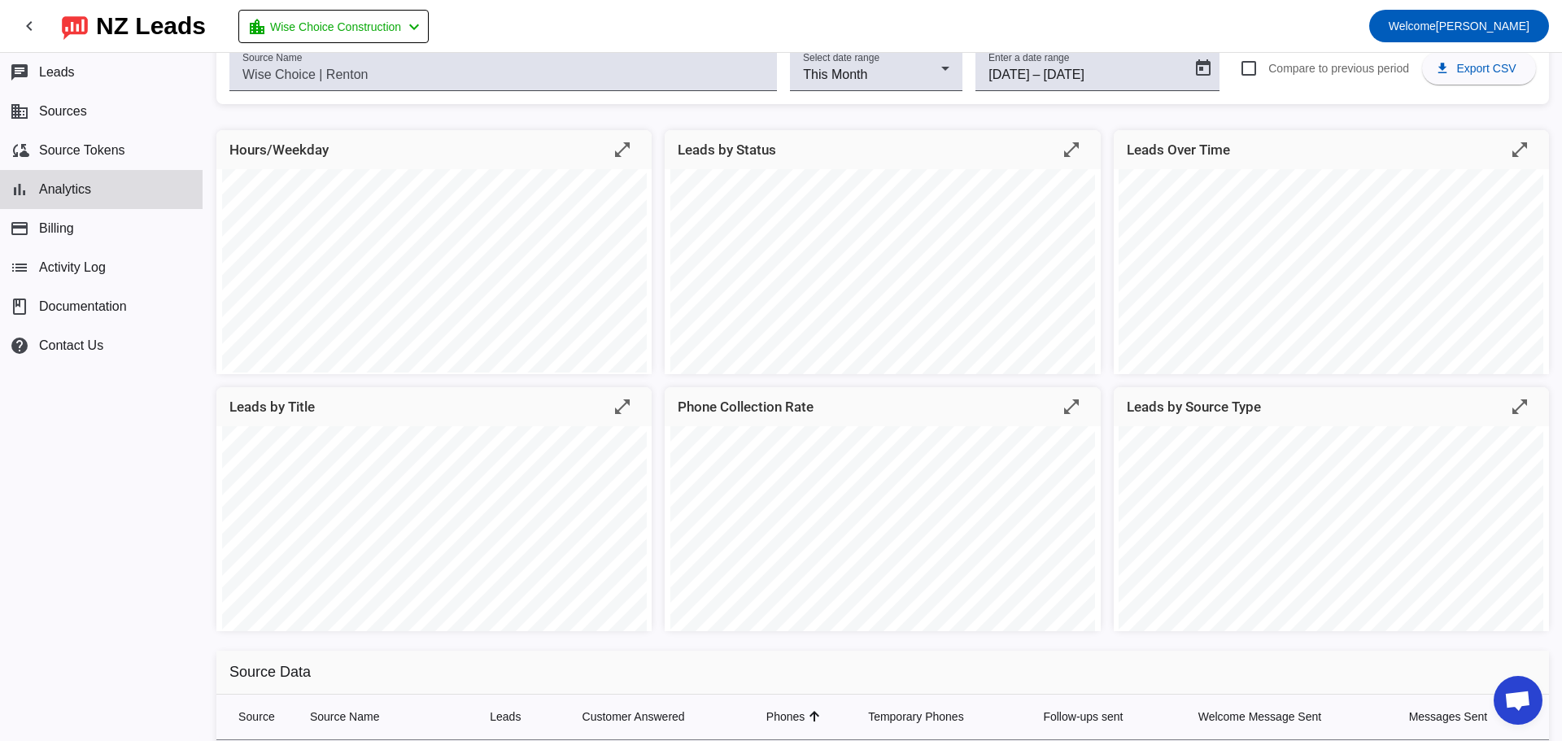
scroll to position [0, 0]
